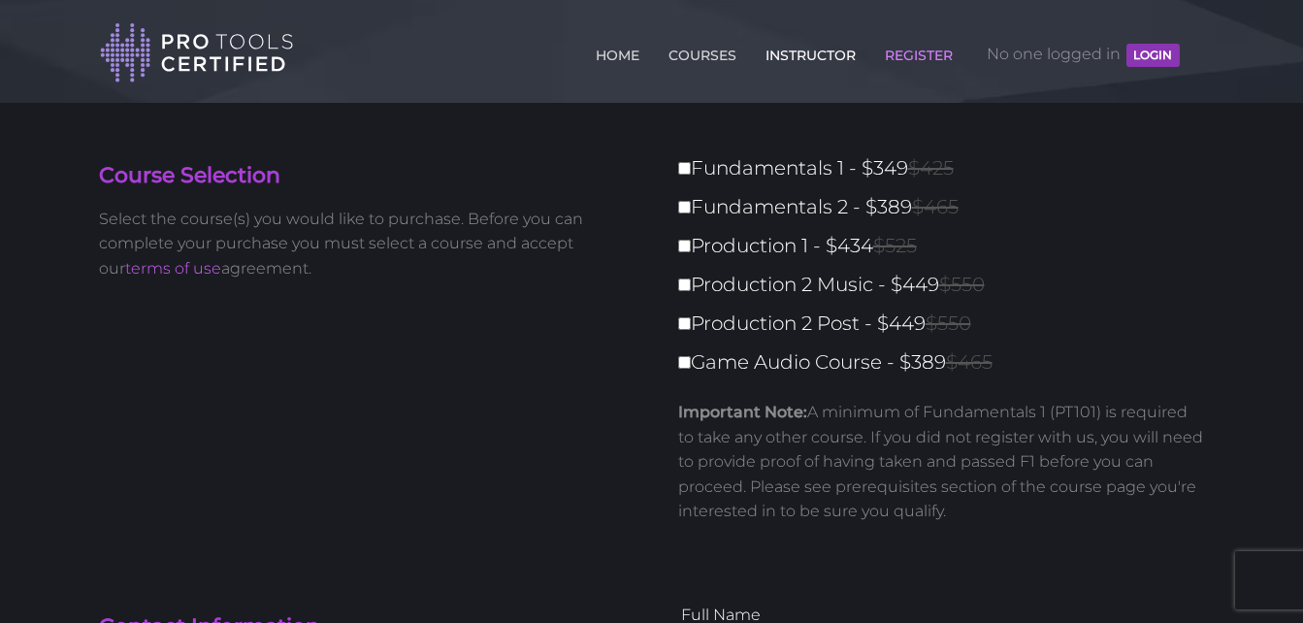
click at [799, 53] on link "INSTRUCTOR" at bounding box center [811, 51] width 100 height 31
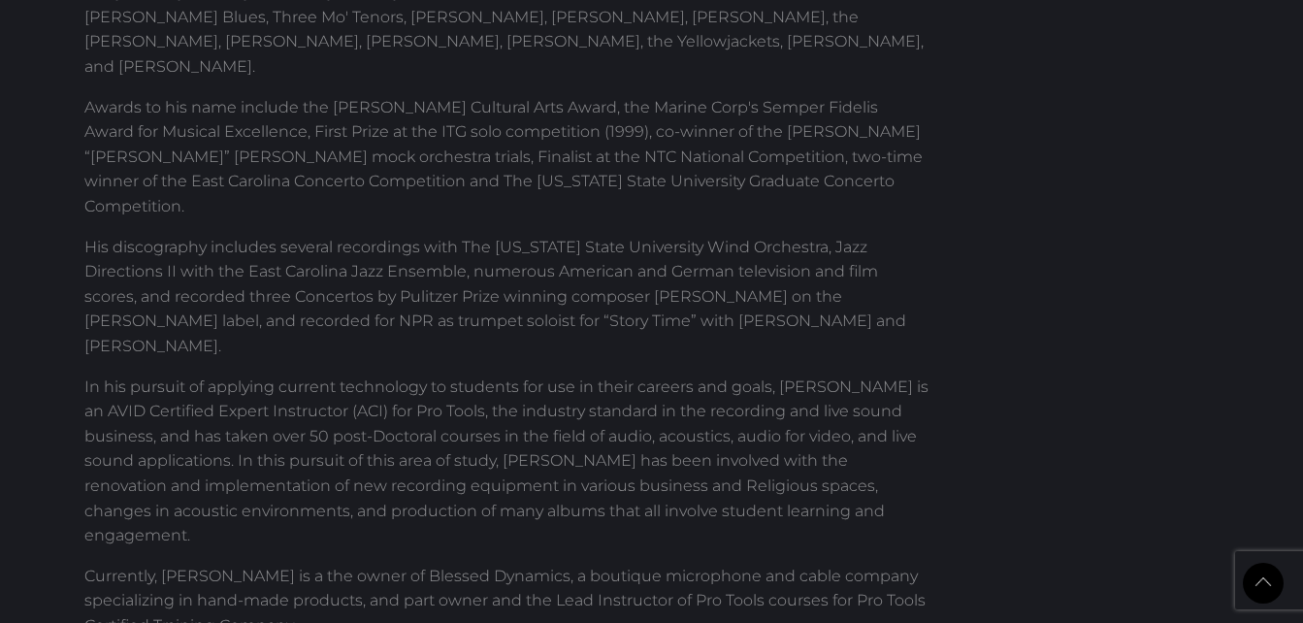
scroll to position [891, 0]
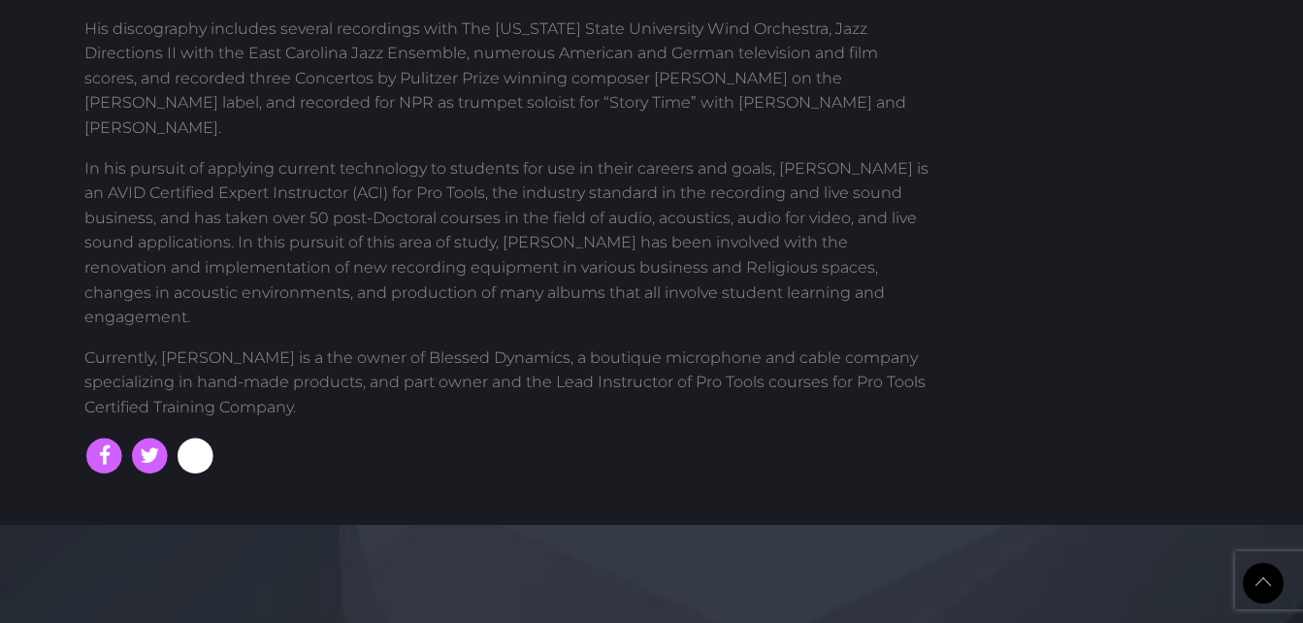
scroll to position [1086, 0]
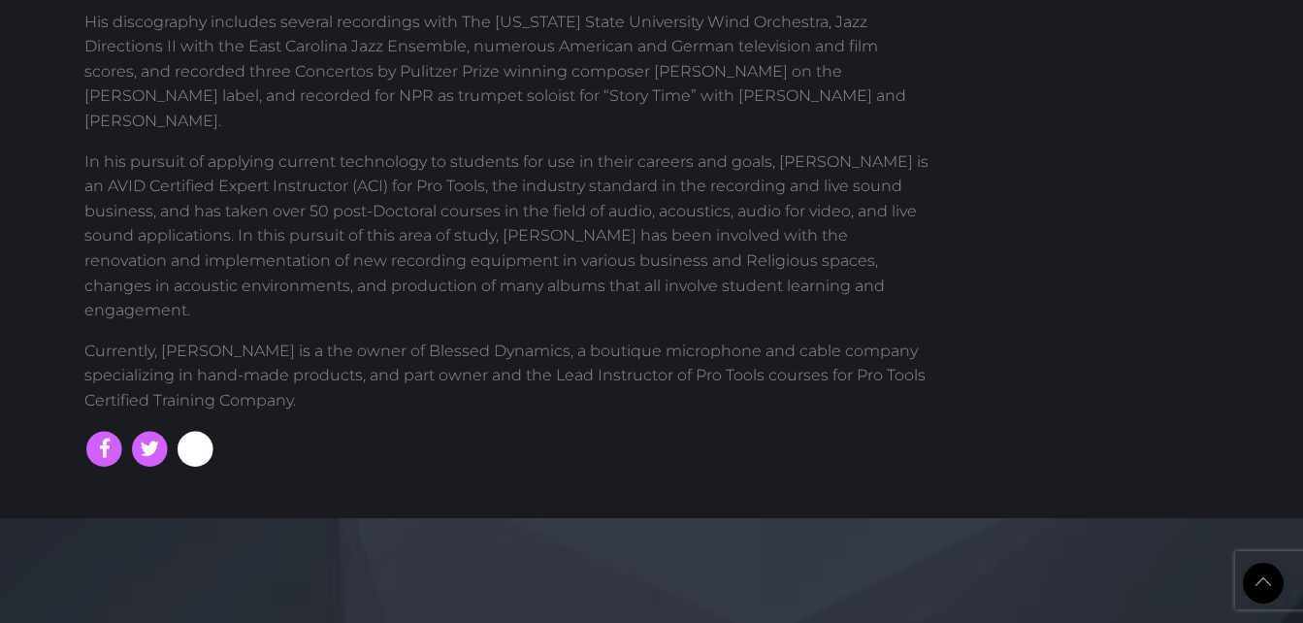
click at [200, 429] on icon at bounding box center [196, 450] width 42 height 42
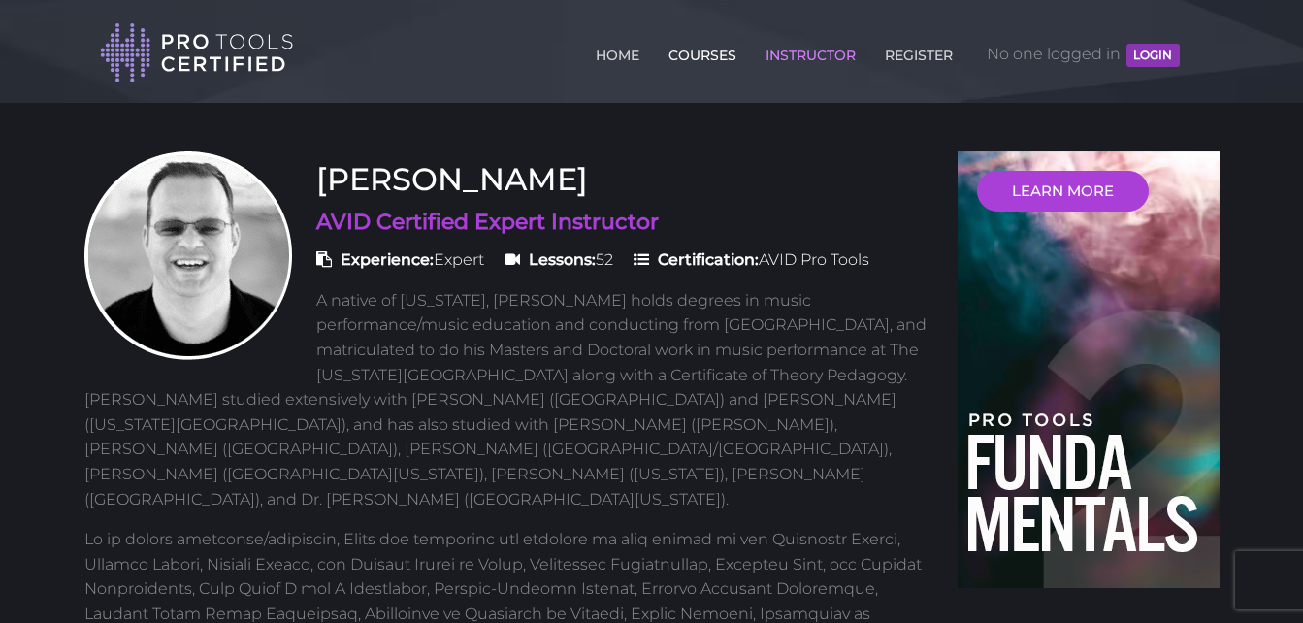
click at [686, 56] on link "COURSES" at bounding box center [703, 51] width 78 height 31
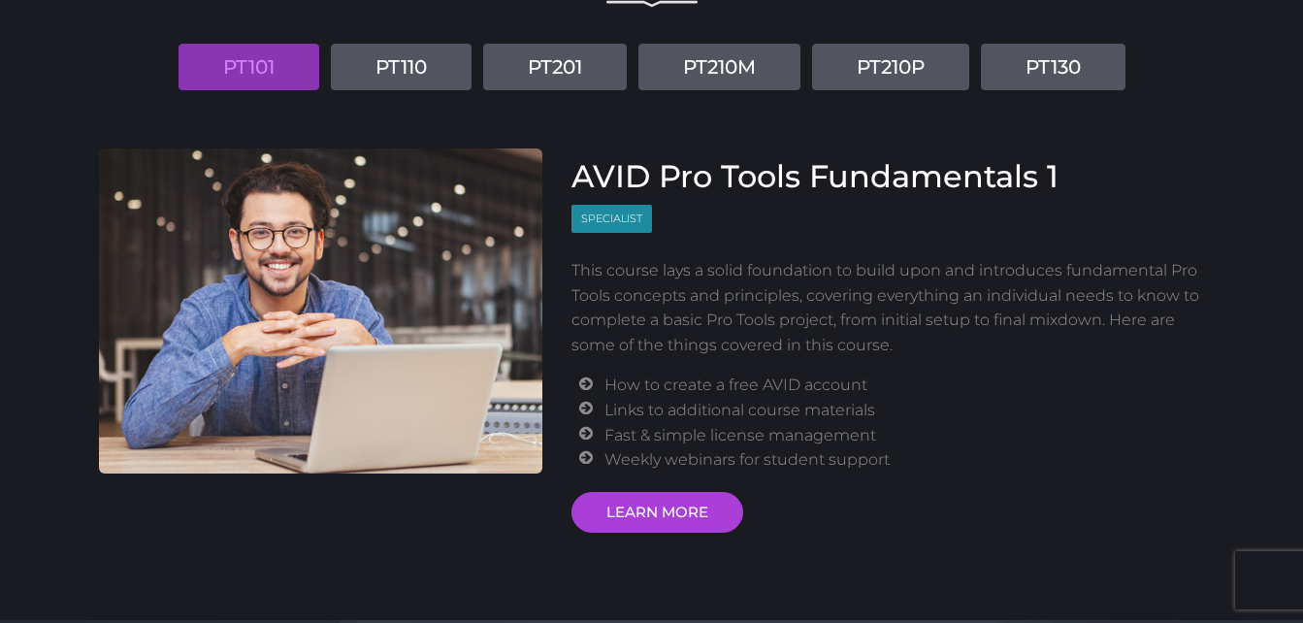
scroll to position [239, 0]
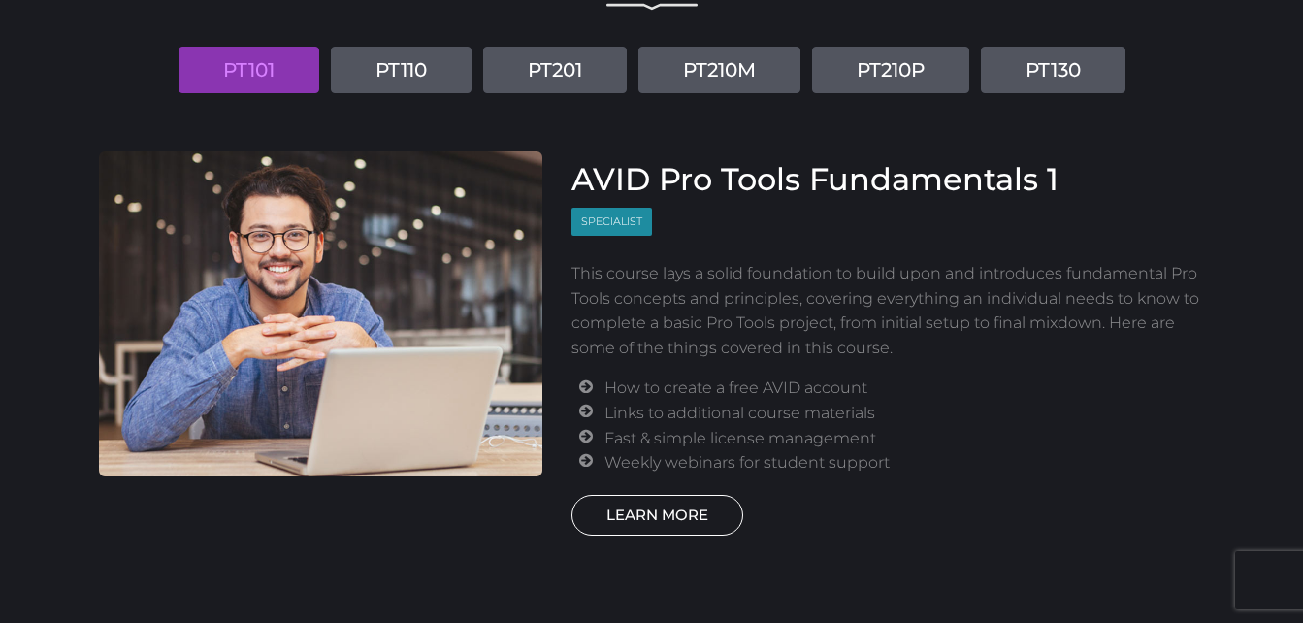
click at [681, 512] on link "LEARN MORE" at bounding box center [658, 515] width 172 height 41
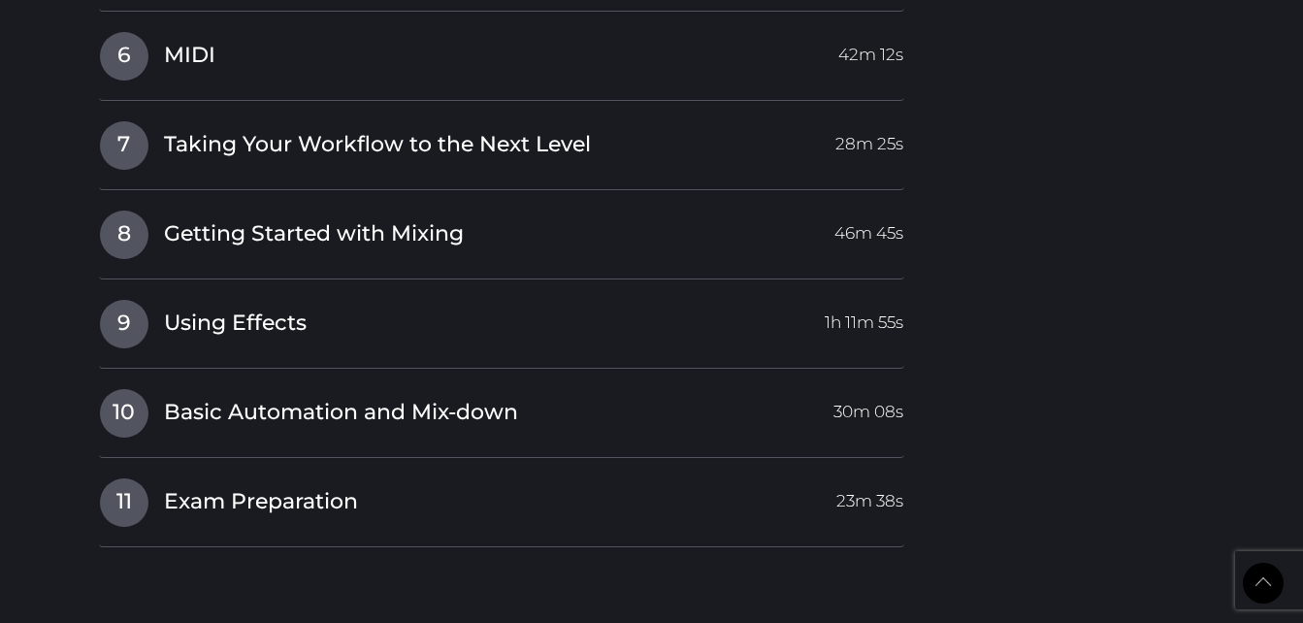
scroll to position [2770, 0]
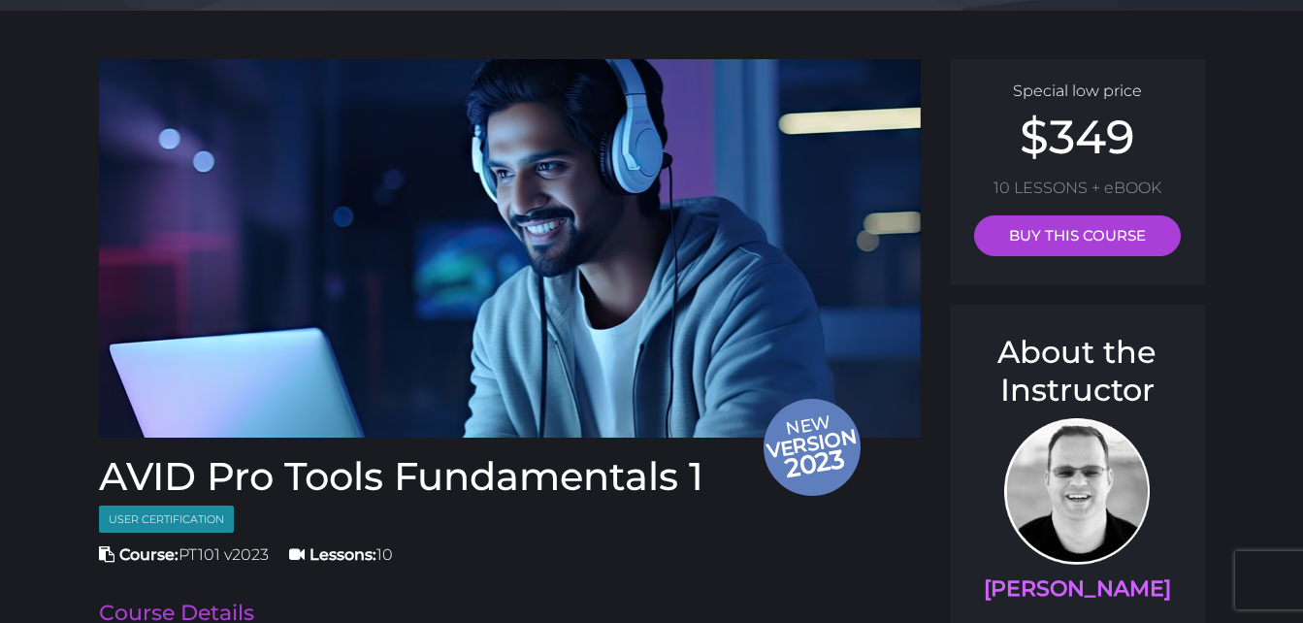
scroll to position [0, 0]
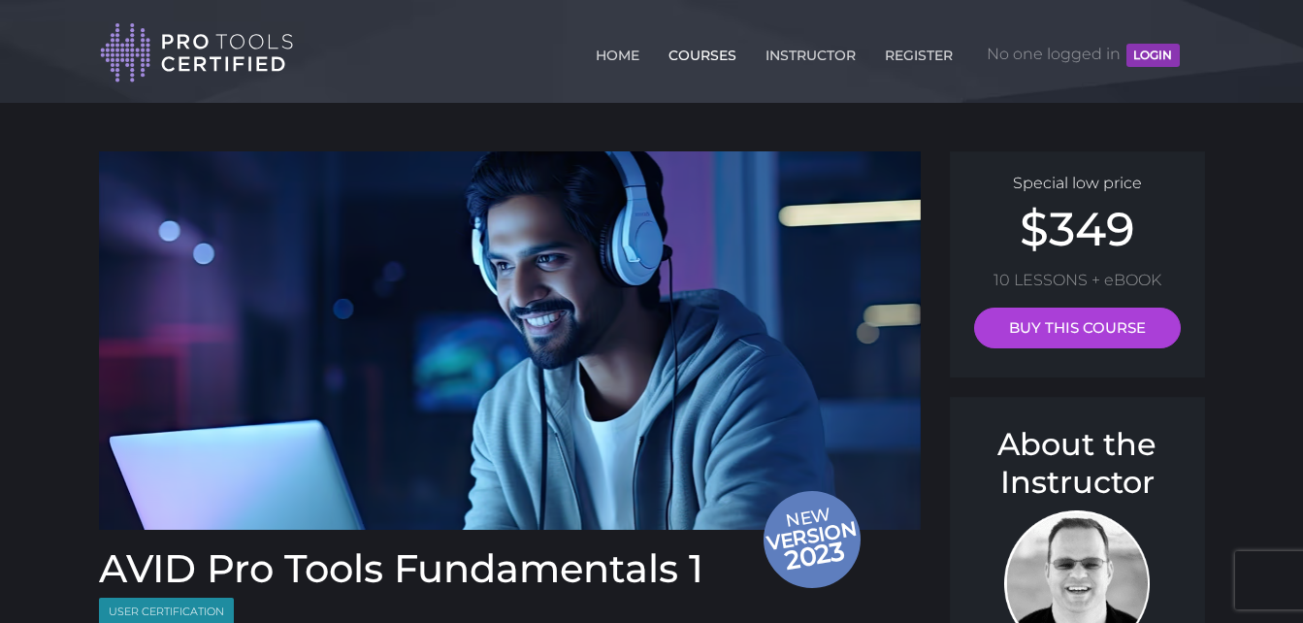
click at [695, 53] on link "COURSES" at bounding box center [703, 51] width 78 height 31
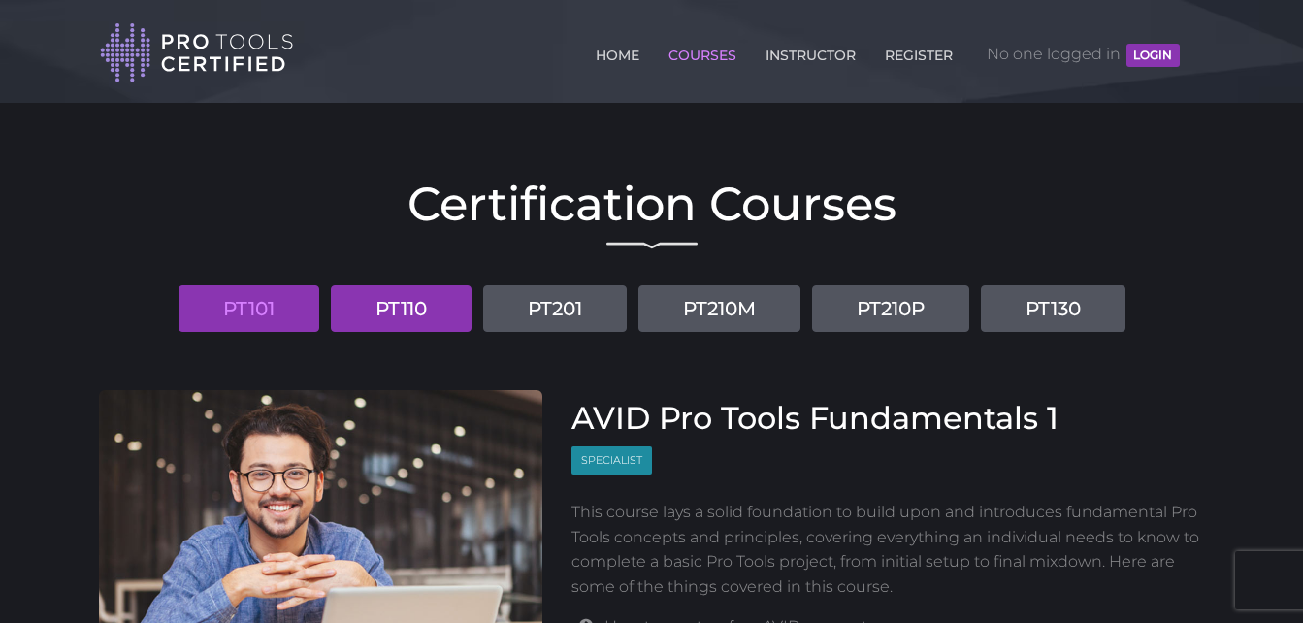
click at [427, 308] on link "PT110" at bounding box center [401, 308] width 141 height 47
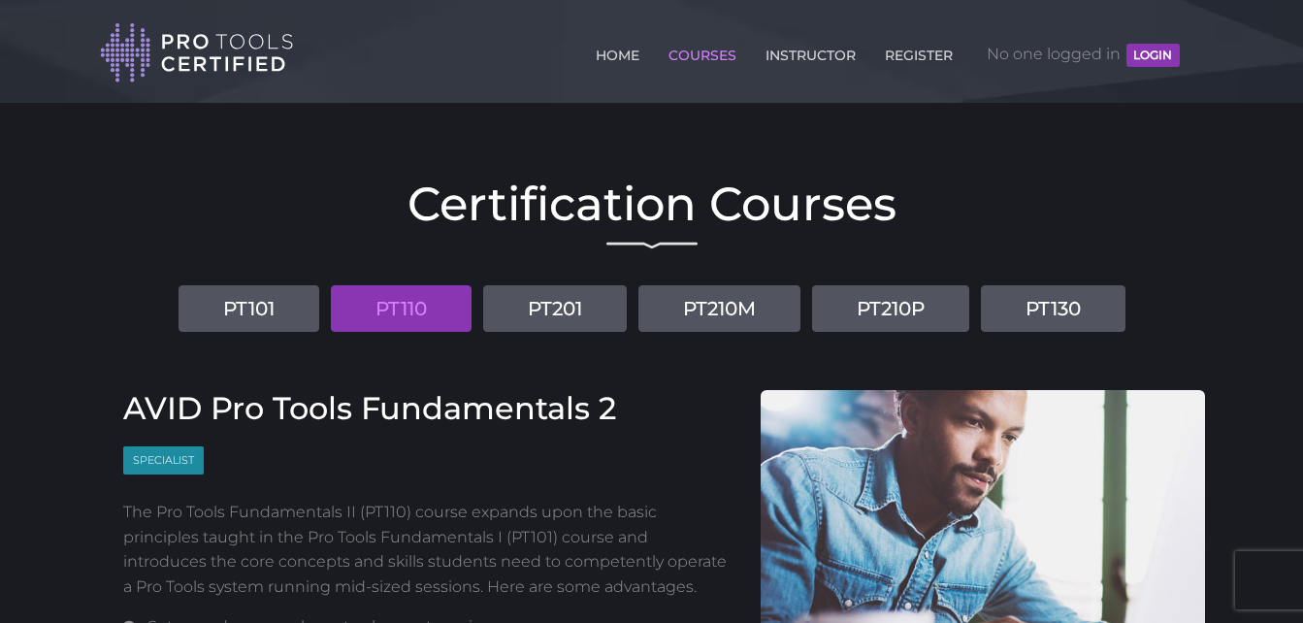
click at [429, 310] on link "PT110" at bounding box center [401, 308] width 141 height 47
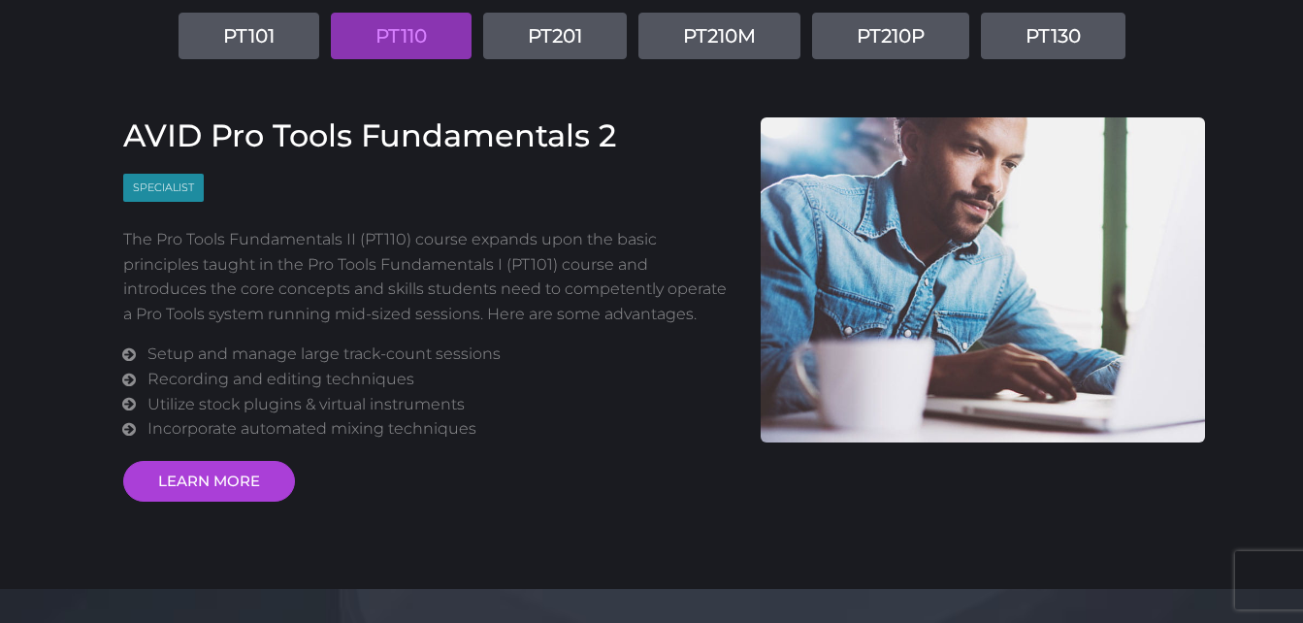
scroll to position [262, 0]
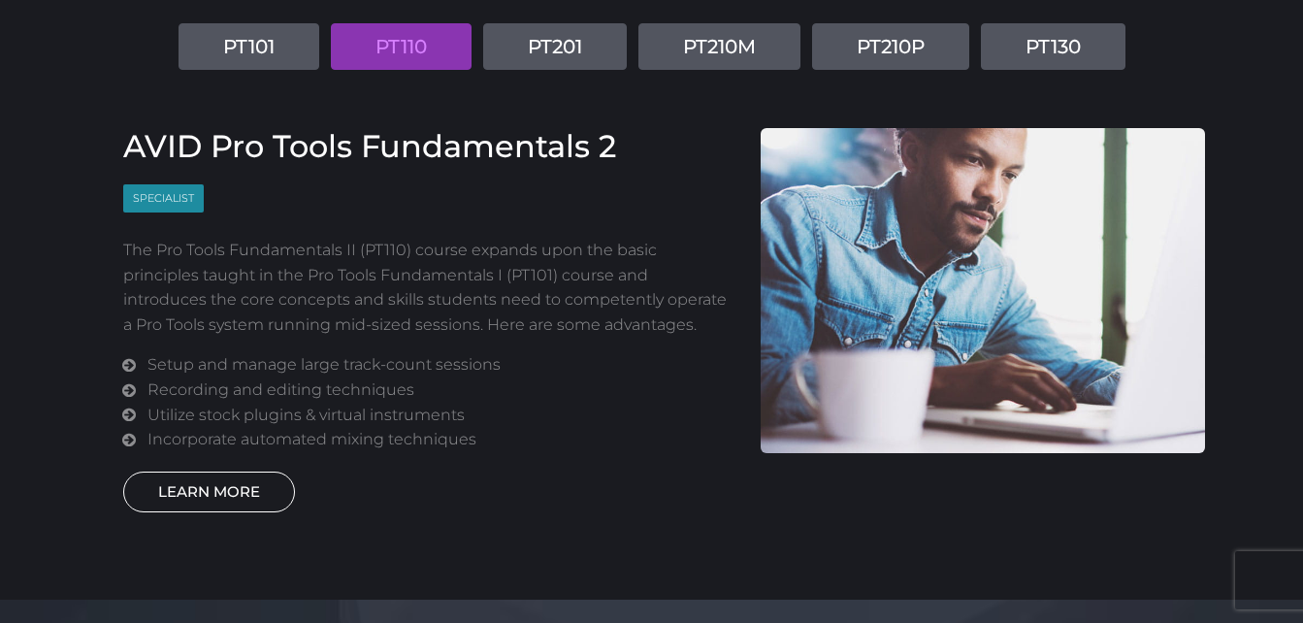
click at [245, 489] on link "LEARN MORE" at bounding box center [209, 492] width 172 height 41
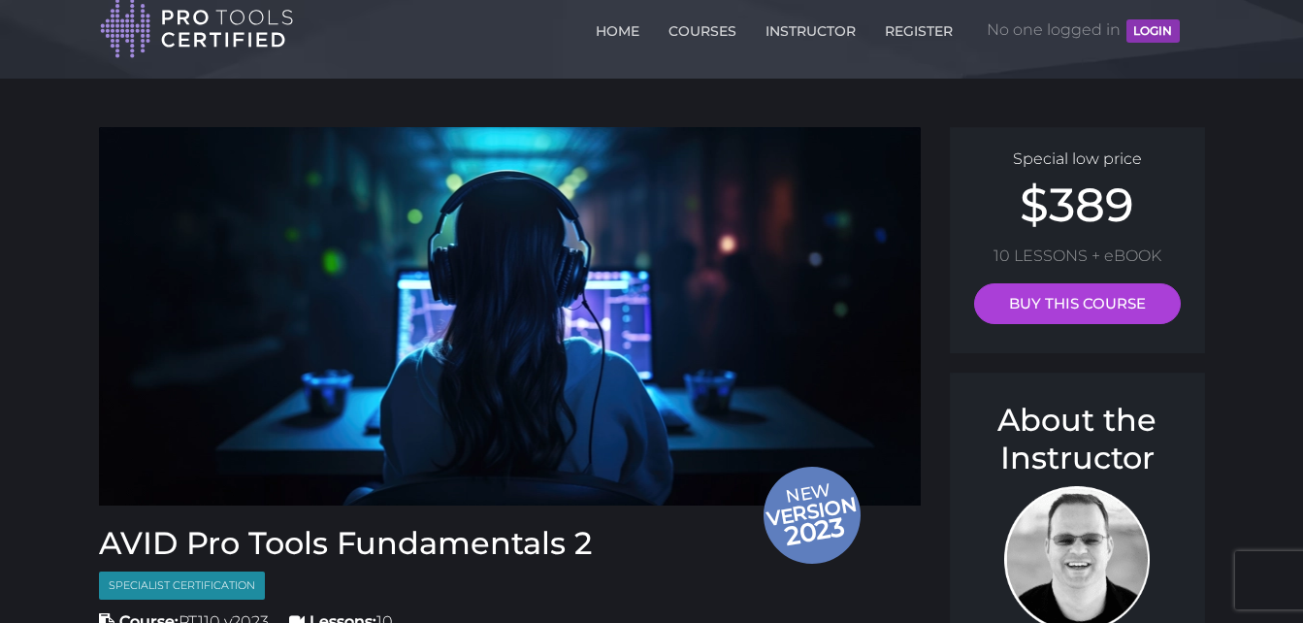
scroll to position [23, 0]
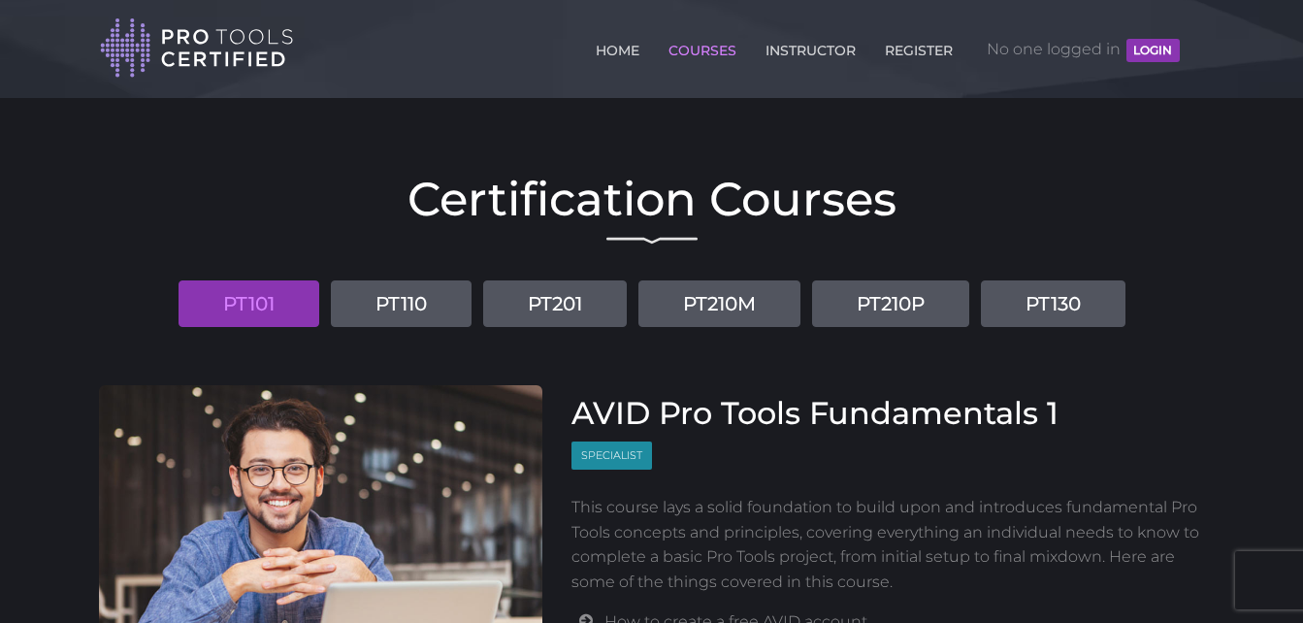
scroll to position [4, 0]
click at [1167, 49] on button "LOGIN" at bounding box center [1153, 51] width 52 height 23
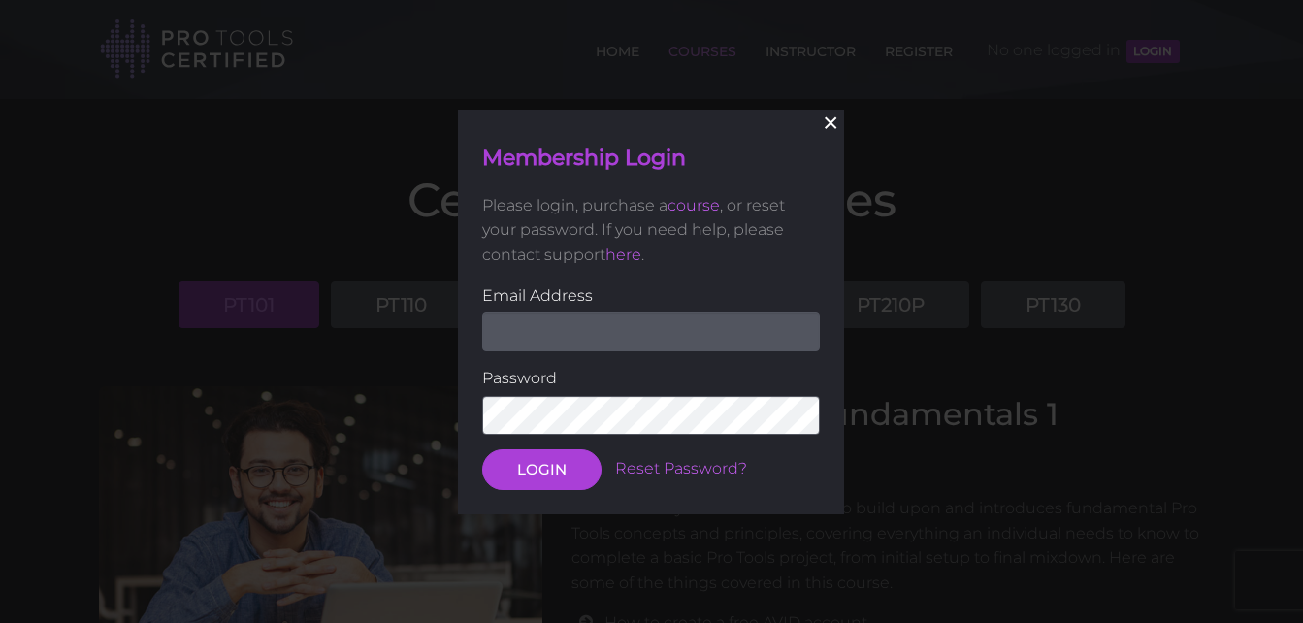
click at [833, 120] on button "×" at bounding box center [831, 123] width 43 height 43
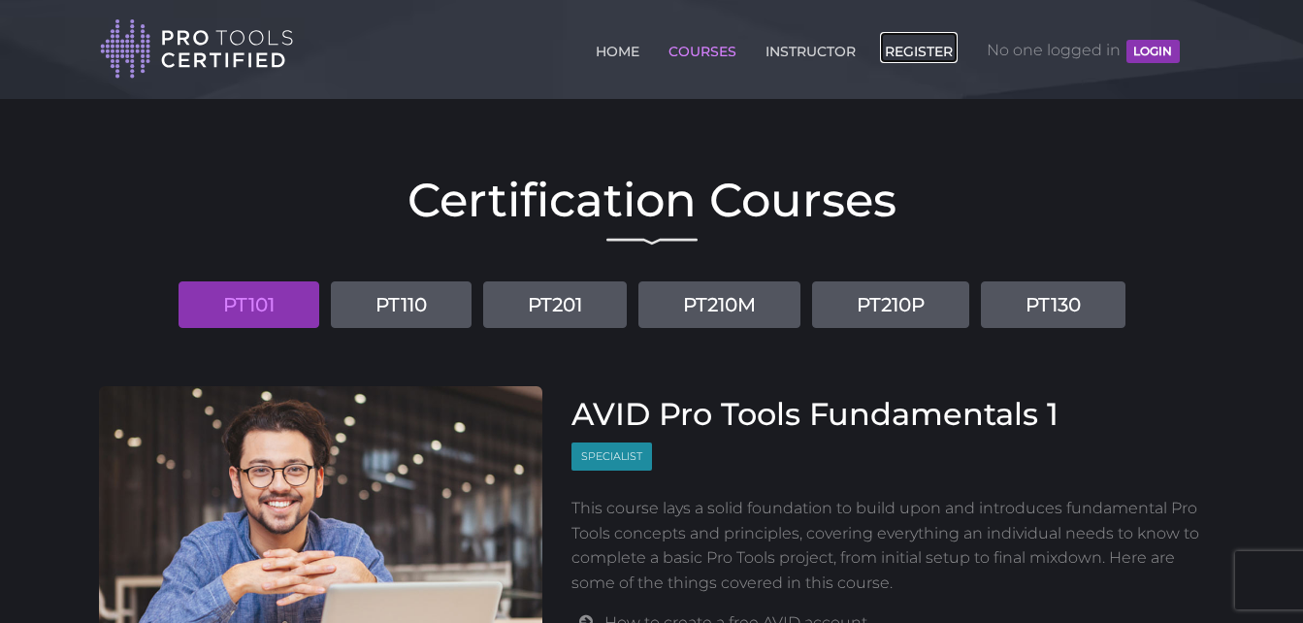
click at [932, 51] on link "REGISTER" at bounding box center [919, 47] width 78 height 31
